Goal: Task Accomplishment & Management: Manage account settings

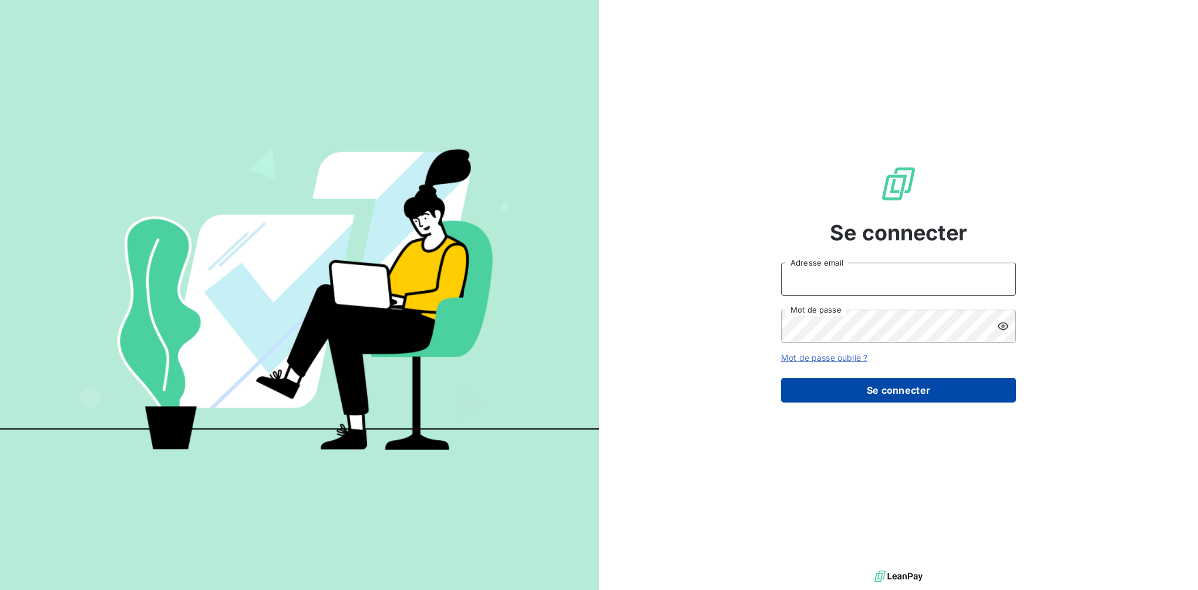
type input "[PERSON_NAME][EMAIL_ADDRESS][DOMAIN_NAME]"
click at [897, 384] on button "Se connecter" at bounding box center [898, 390] width 235 height 25
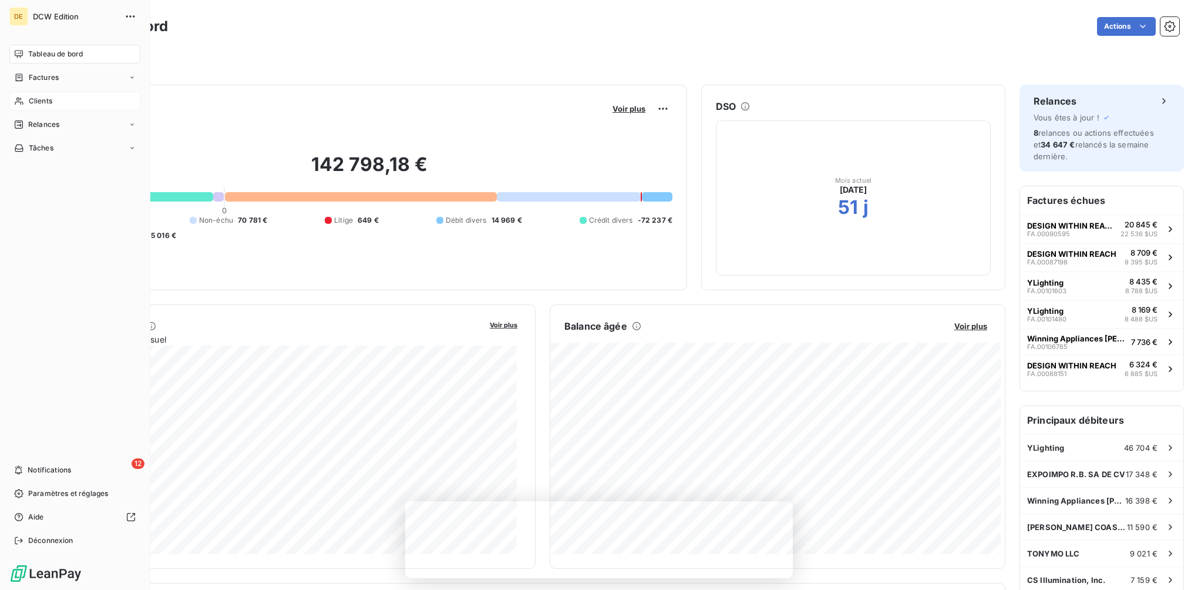
click at [32, 102] on span "Clients" at bounding box center [40, 101] width 23 height 11
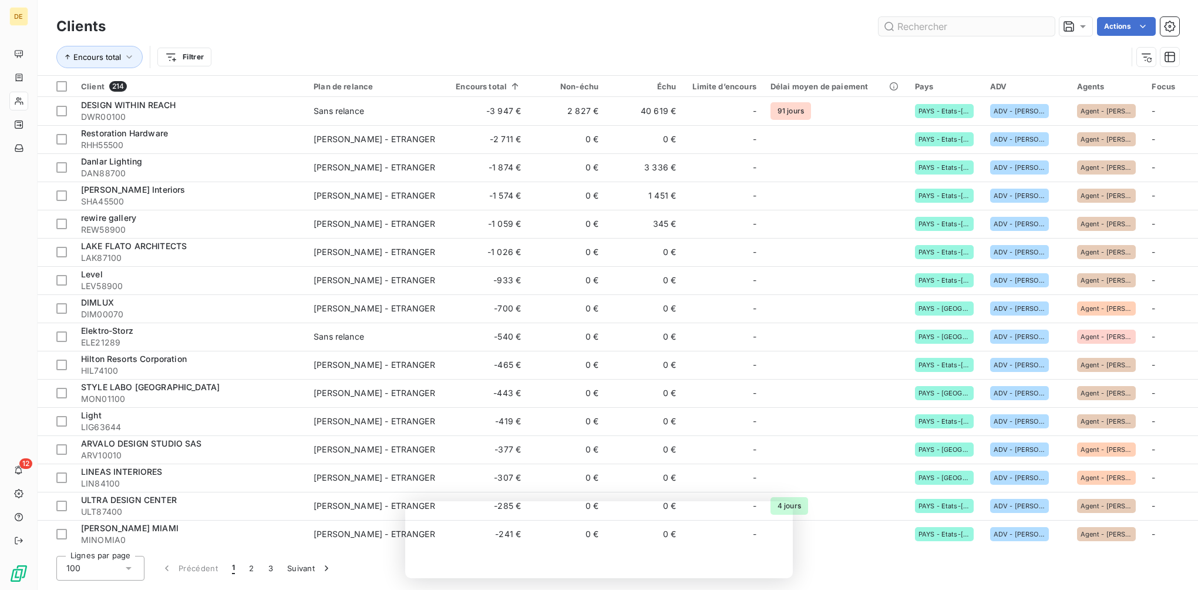
click at [904, 17] on input "text" at bounding box center [967, 26] width 176 height 19
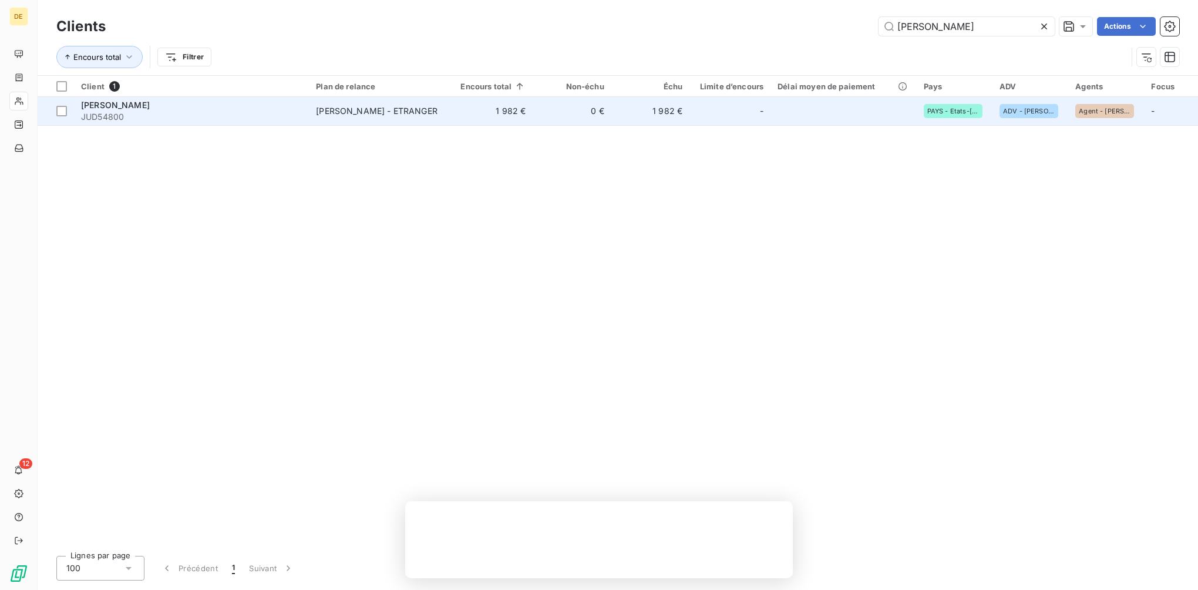
type input "[PERSON_NAME]"
click at [98, 105] on span "[PERSON_NAME]" at bounding box center [115, 105] width 69 height 10
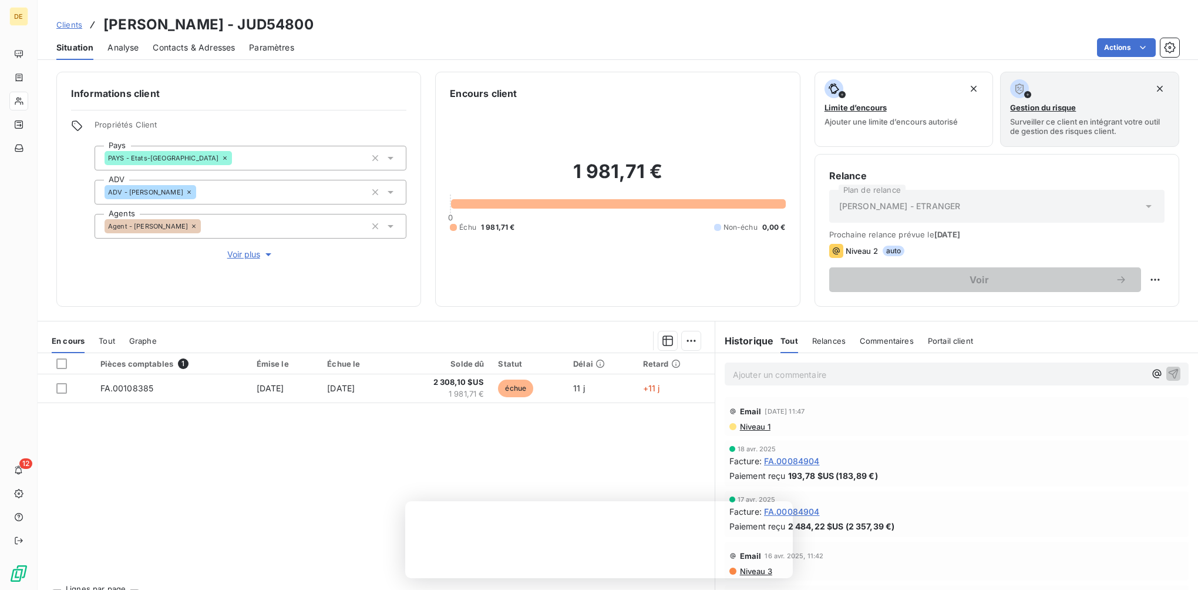
click at [211, 49] on span "Contacts & Adresses" at bounding box center [194, 48] width 82 height 12
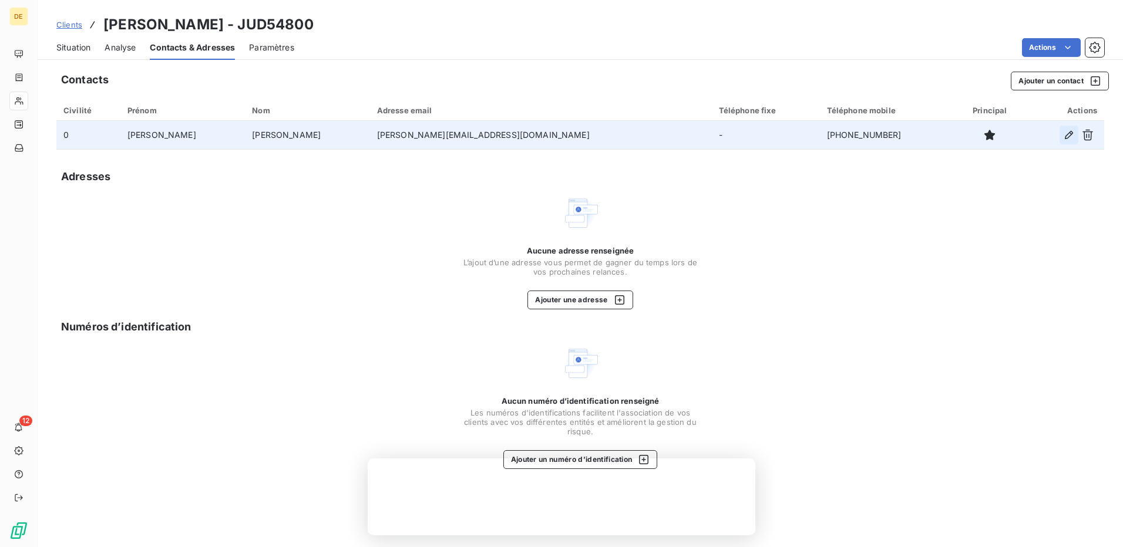
click at [1069, 134] on icon "button" at bounding box center [1069, 135] width 12 height 12
type input "[PERSON_NAME]"
type input "[PERSON_NAME][EMAIL_ADDRESS][DOMAIN_NAME]"
type input "[PHONE_NUMBER]"
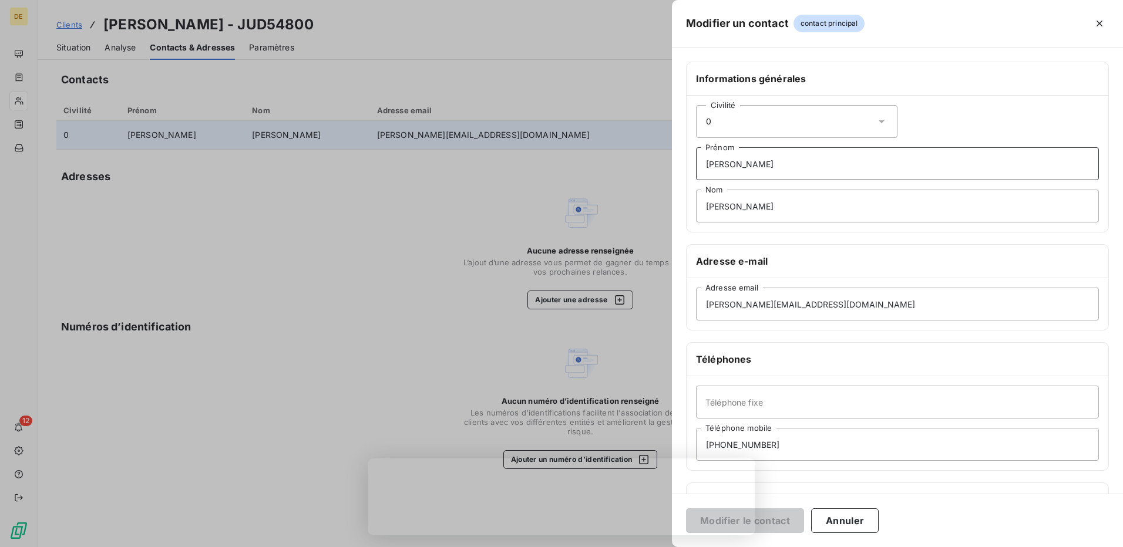
click at [735, 163] on input "[PERSON_NAME]" at bounding box center [897, 163] width 403 height 33
type input "C"
click at [763, 211] on input "[PERSON_NAME]" at bounding box center [897, 206] width 403 height 33
type input "W"
click at [730, 163] on input "Prénom" at bounding box center [897, 163] width 403 height 33
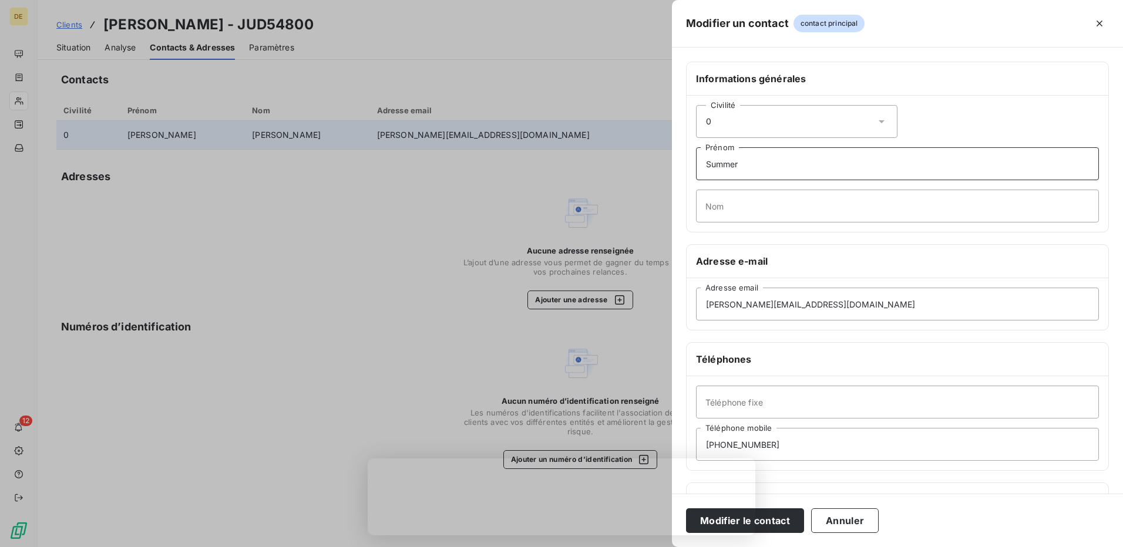
type input "Summer"
drag, startPoint x: 822, startPoint y: 309, endPoint x: 722, endPoint y: 308, distance: 99.8
click at [722, 308] on input "[PERSON_NAME][EMAIL_ADDRESS][DOMAIN_NAME]" at bounding box center [897, 304] width 403 height 33
type input "[PERSON_NAME][EMAIL_ADDRESS][DOMAIN_NAME]"
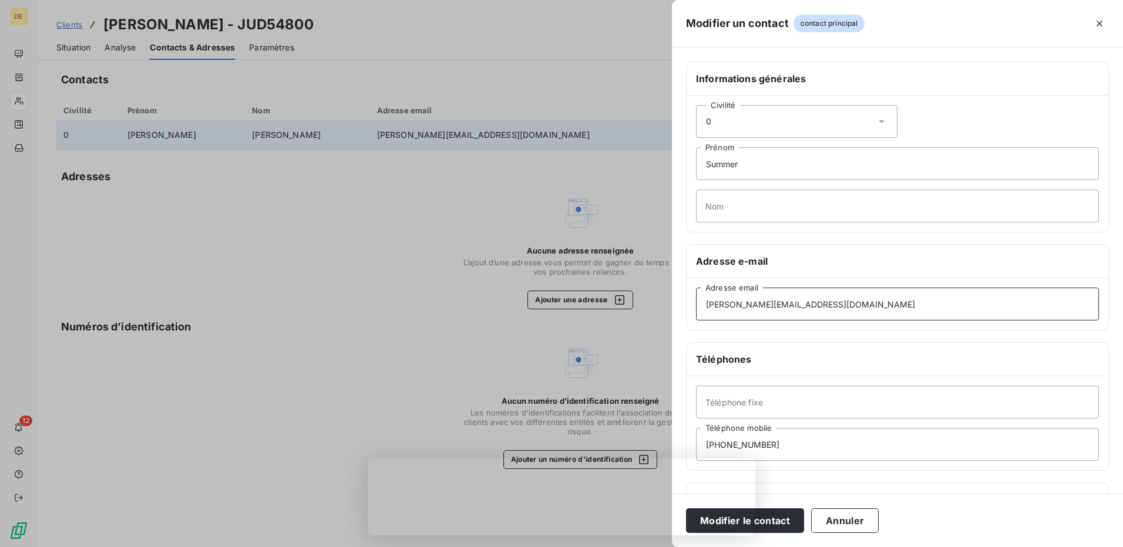
drag, startPoint x: 850, startPoint y: 312, endPoint x: 706, endPoint y: 312, distance: 143.9
click at [706, 312] on input "[PERSON_NAME][EMAIL_ADDRESS][DOMAIN_NAME]" at bounding box center [897, 304] width 403 height 33
paste input "[EMAIL_ADDRESS][DOMAIN_NAME]"
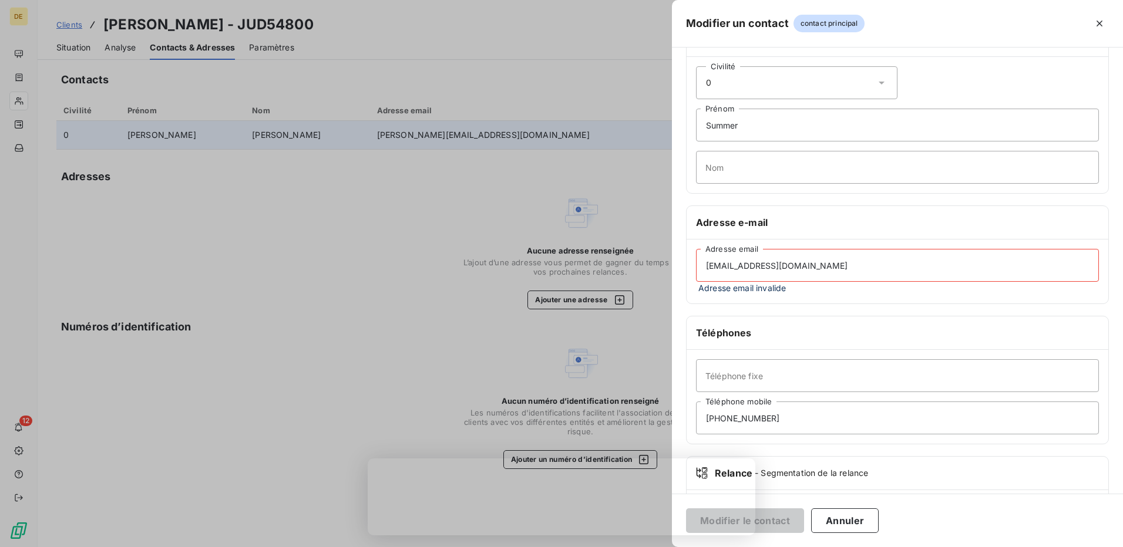
scroll to position [59, 0]
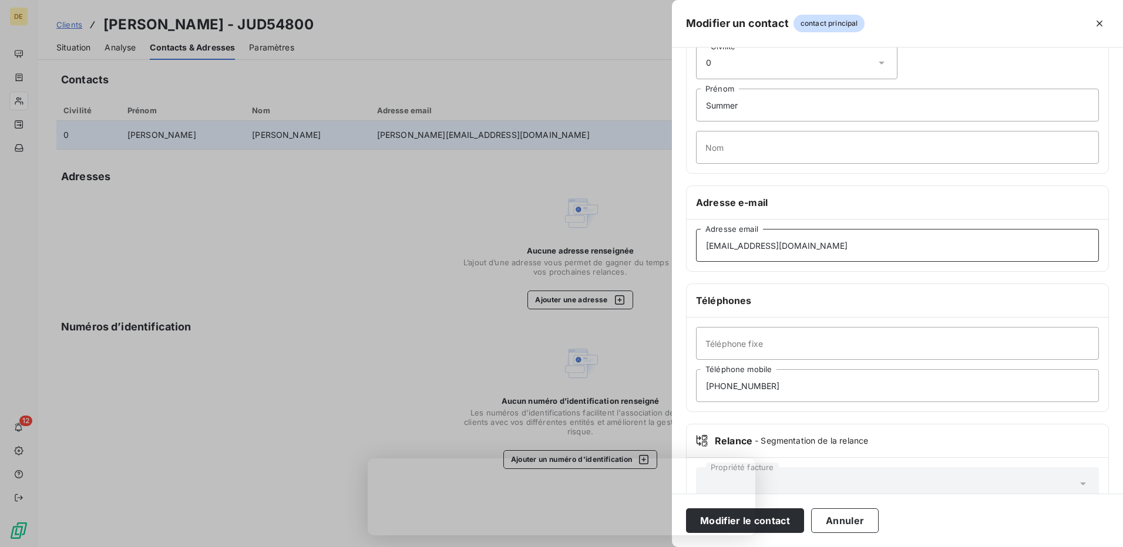
type input "[EMAIL_ADDRESS][DOMAIN_NAME]"
drag, startPoint x: 794, startPoint y: 339, endPoint x: 802, endPoint y: 350, distance: 13.4
click at [794, 339] on input "Téléphone fixe" at bounding box center [897, 343] width 403 height 33
click at [960, 386] on input "[PHONE_NUMBER]" at bounding box center [897, 385] width 403 height 33
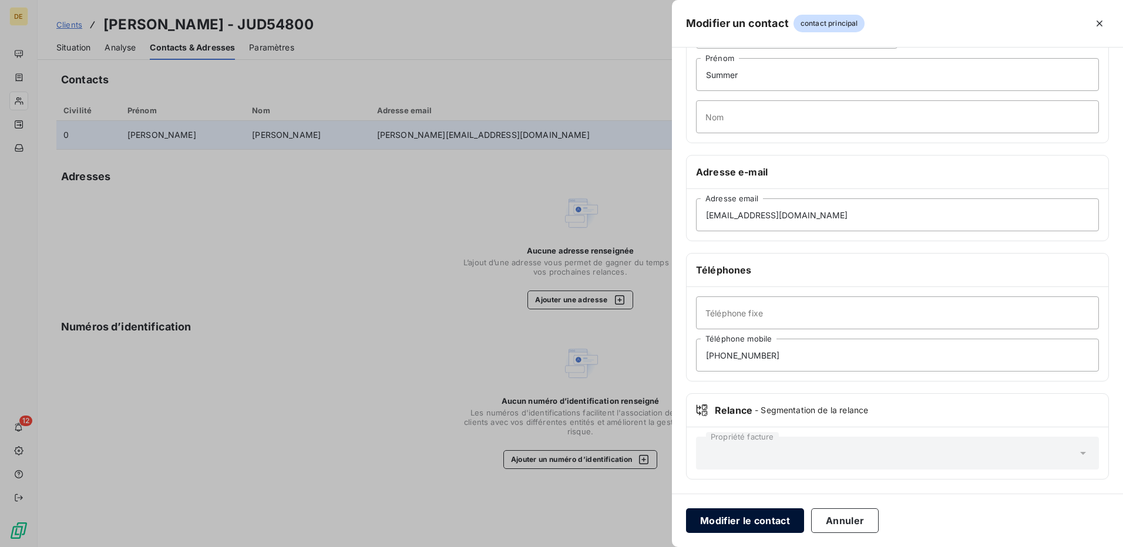
click at [763, 526] on button "Modifier le contact" at bounding box center [745, 521] width 118 height 25
